Goal: Register for event/course

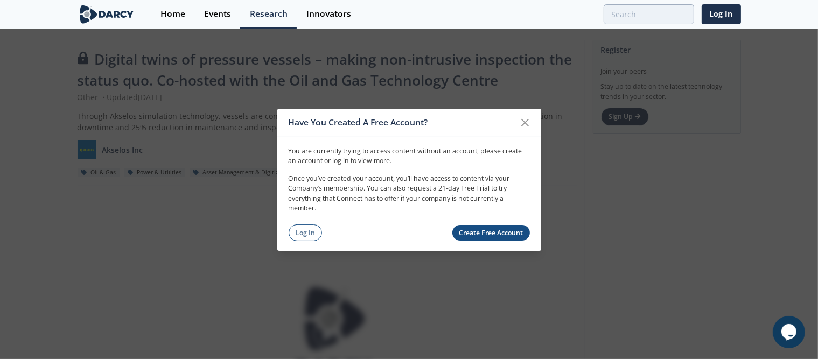
click at [500, 228] on link "Create Free Account" at bounding box center [491, 233] width 78 height 16
click at [522, 126] on icon at bounding box center [525, 122] width 13 height 13
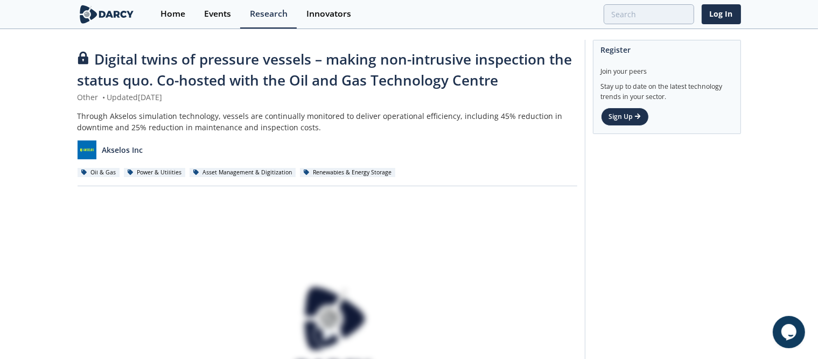
click at [157, 59] on span "Digital twins of pressure vessels – making non-intrusive inspection the status …" at bounding box center [325, 70] width 495 height 40
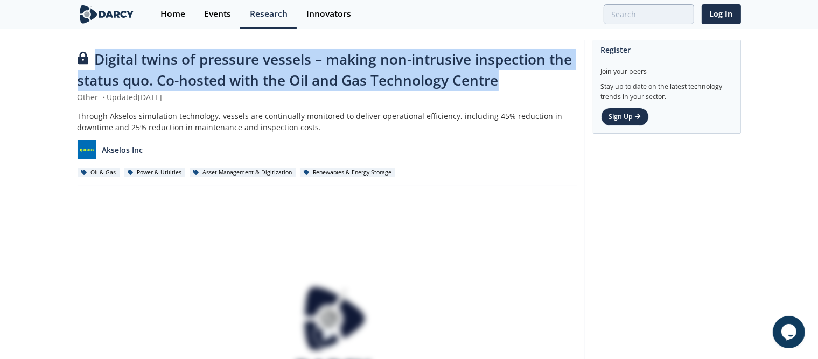
drag, startPoint x: 95, startPoint y: 60, endPoint x: 499, endPoint y: 76, distance: 404.2
click at [499, 76] on div "Digital twins of pressure vessels – making non-intrusive inspection the status …" at bounding box center [328, 70] width 500 height 43
